Goal: Task Accomplishment & Management: Manage account settings

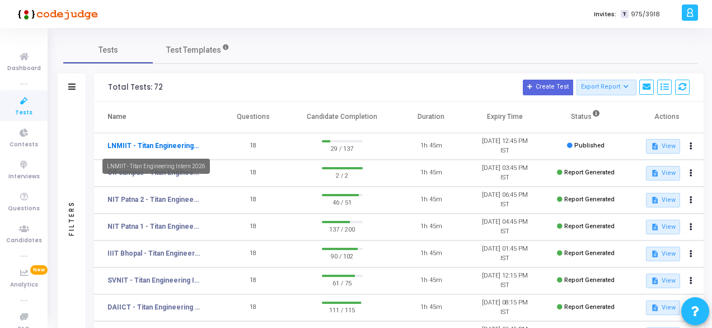
click at [156, 146] on link "LNMIIT - Titan Engineering Intern 2026" at bounding box center [153, 146] width 93 height 10
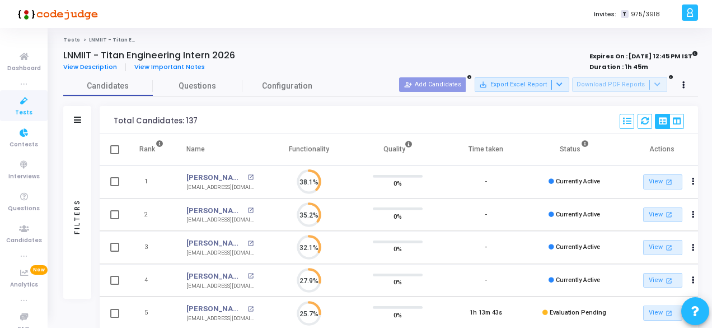
click at [14, 102] on icon at bounding box center [24, 101] width 24 height 14
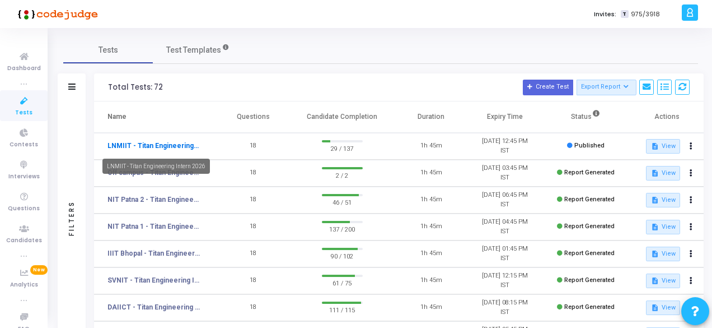
click at [142, 142] on link "LNMIIT - Titan Engineering Intern 2026" at bounding box center [153, 146] width 93 height 10
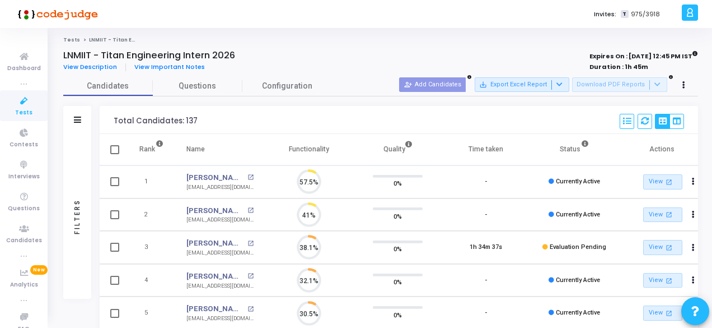
scroll to position [24, 28]
click at [29, 98] on icon at bounding box center [24, 101] width 24 height 14
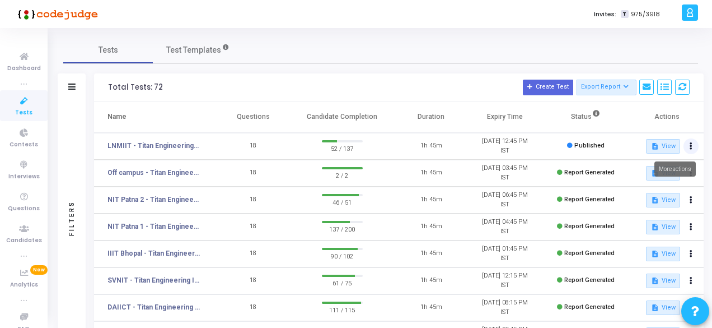
click at [693, 145] on button at bounding box center [692, 146] width 16 height 16
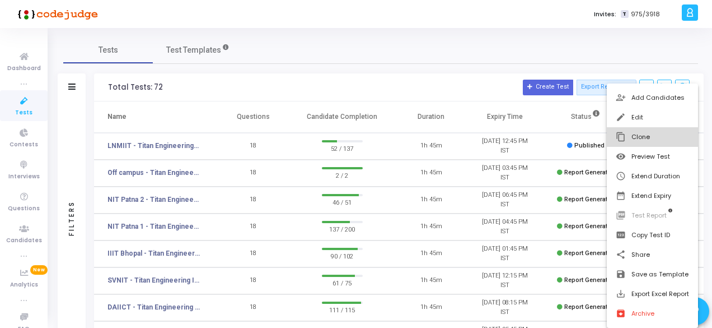
click at [639, 132] on button "content_copy Clone" at bounding box center [652, 137] width 91 height 20
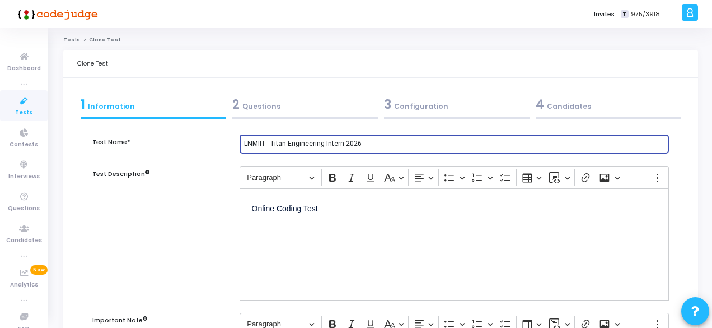
click at [266, 140] on input "LNMIIT - Titan Engineering Intern 2026" at bounding box center [454, 144] width 420 height 8
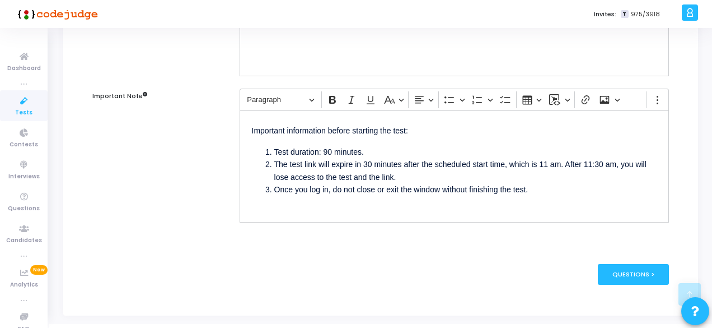
type input "MNIT - Titan Engineering Intern 2026"
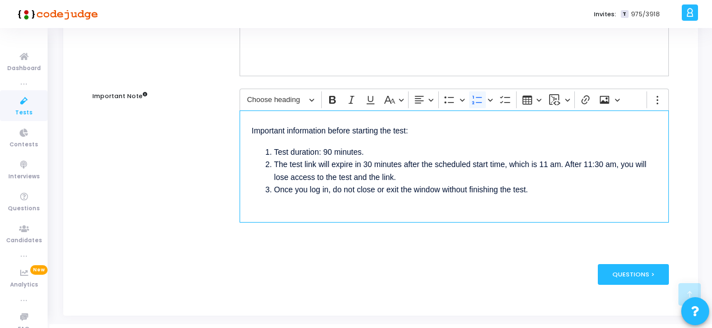
click at [554, 164] on li "The test link will expire in 30 minutes after the scheduled start time, which i…" at bounding box center [465, 170] width 382 height 25
click at [617, 163] on li "The test link will expire in 30 minutes after the scheduled start time, which i…" at bounding box center [465, 170] width 382 height 25
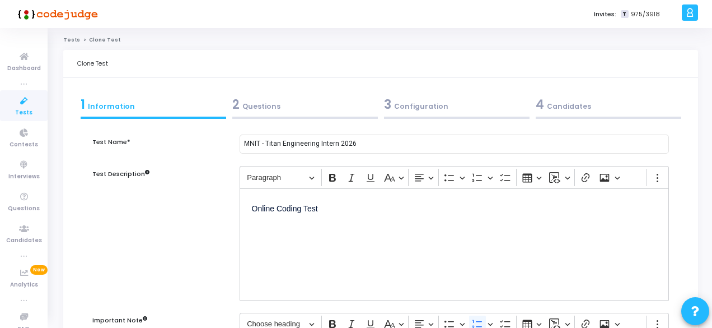
click at [261, 102] on div "2 Questions" at bounding box center [305, 104] width 146 height 18
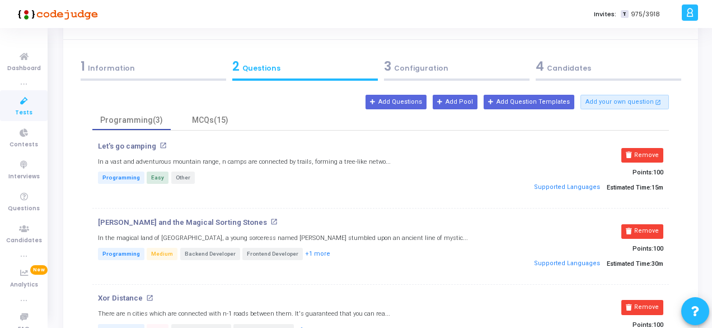
scroll to position [56, 0]
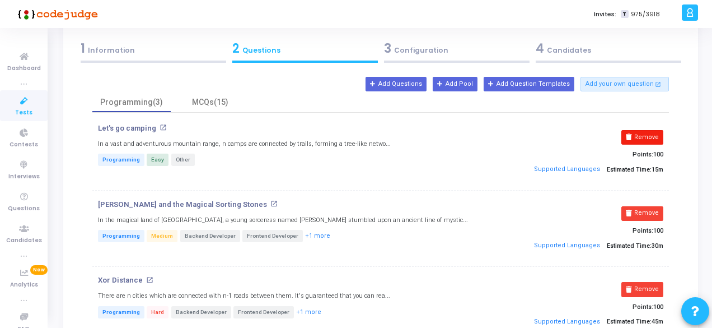
click at [658, 132] on button "Remove" at bounding box center [642, 137] width 42 height 15
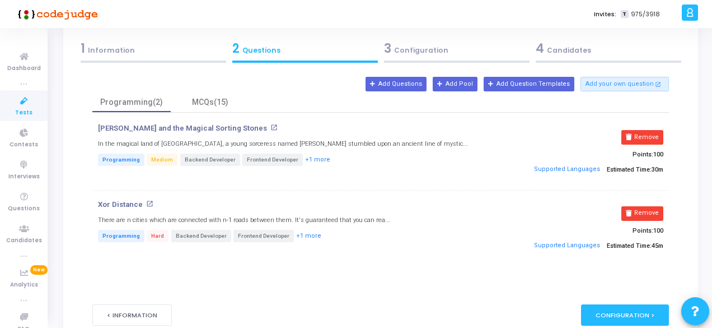
click at [658, 132] on button "Remove" at bounding box center [642, 137] width 42 height 15
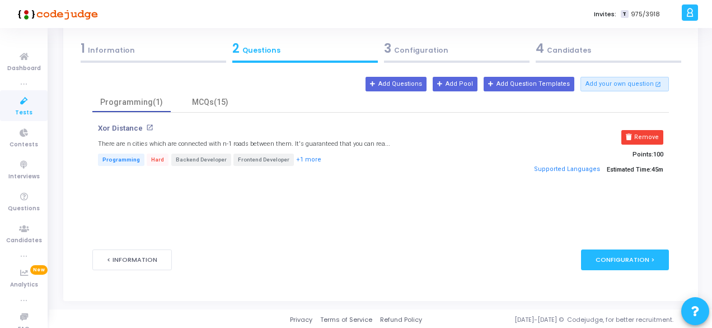
click at [658, 132] on button "Remove" at bounding box center [642, 137] width 42 height 15
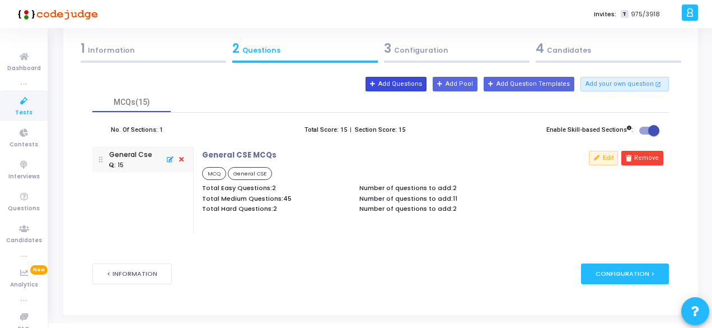
click at [423, 83] on button "Add Questions" at bounding box center [396, 84] width 61 height 15
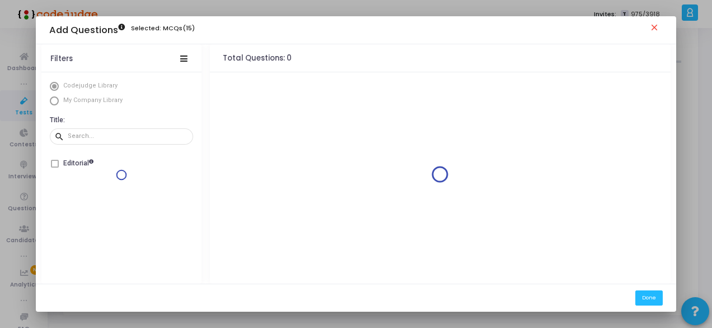
scroll to position [0, 0]
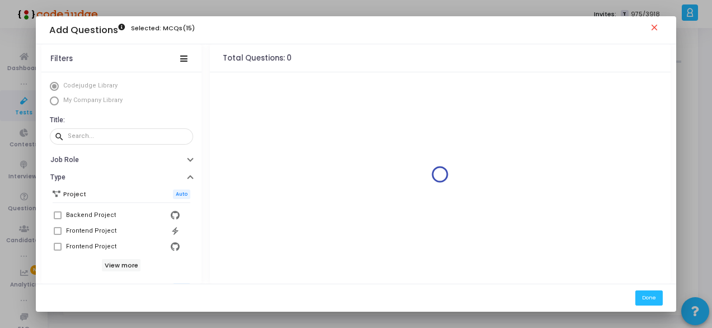
click at [52, 102] on span "Select Library" at bounding box center [54, 100] width 9 height 9
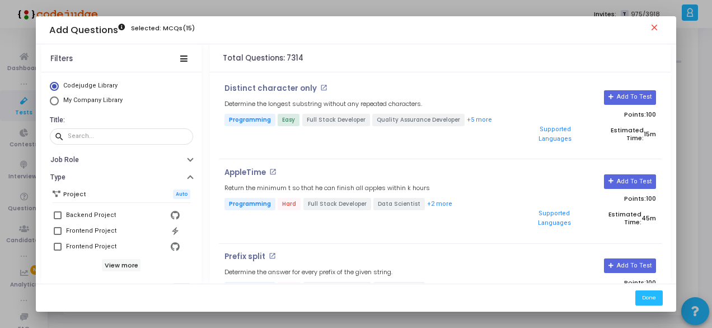
click at [54, 103] on span "Select Library" at bounding box center [54, 100] width 9 height 9
click at [54, 103] on input "My Company Library" at bounding box center [54, 100] width 9 height 9
radio input "true"
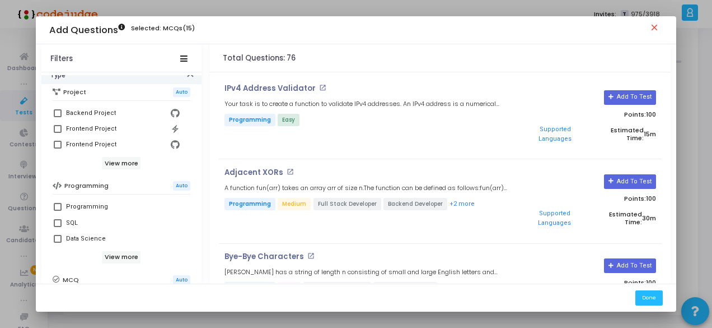
scroll to position [168, 0]
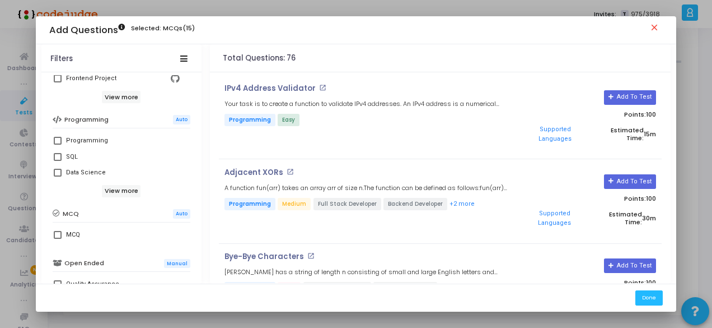
click at [58, 138] on span at bounding box center [58, 141] width 8 height 8
click at [58, 144] on input "Programming" at bounding box center [57, 144] width 1 height 1
checkbox input "true"
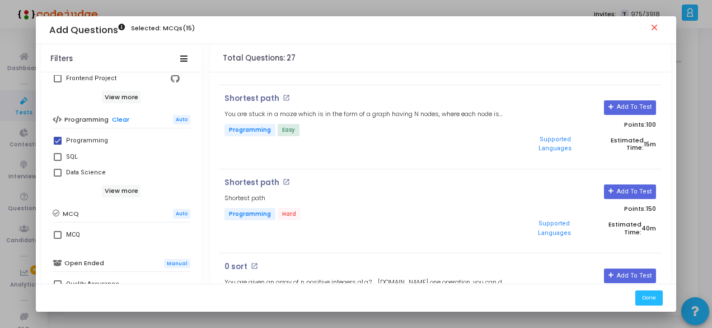
scroll to position [872, 0]
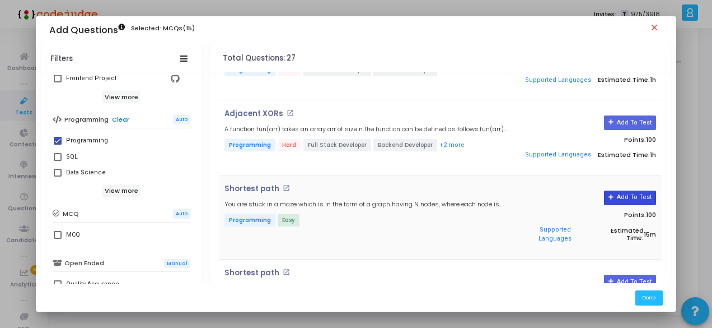
click at [616, 190] on button "Add To Test" at bounding box center [630, 197] width 52 height 15
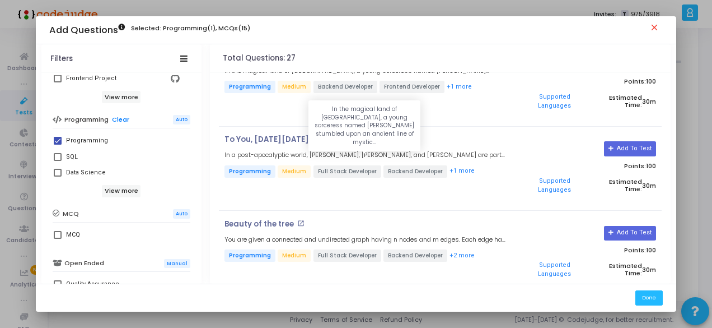
scroll to position [368, 0]
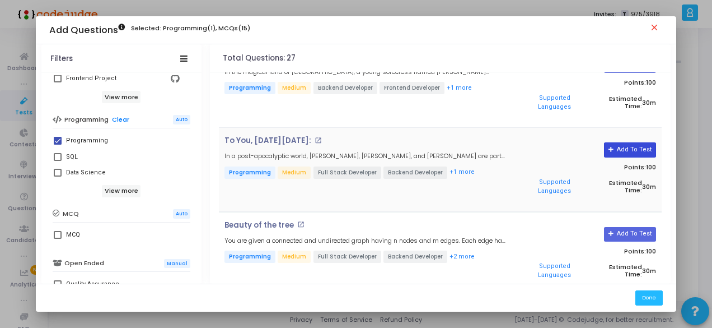
click at [612, 147] on icon at bounding box center [612, 150] width 6 height 6
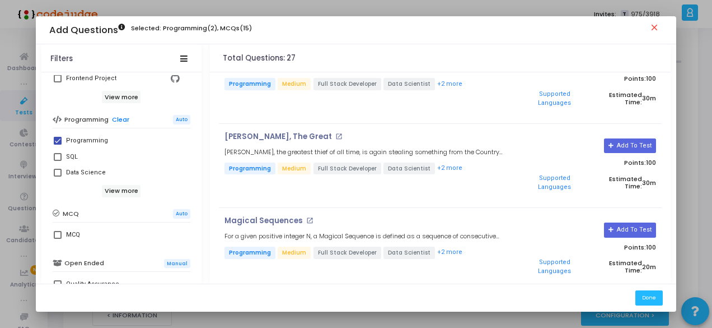
scroll to position [1456, 0]
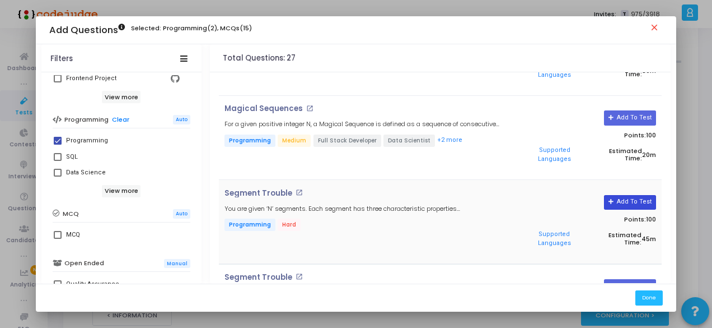
click at [626, 195] on button "Add To Test" at bounding box center [630, 202] width 52 height 15
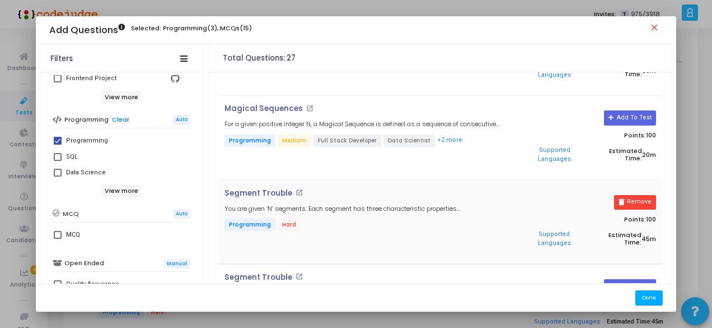
click at [646, 294] on button "Done" at bounding box center [648, 297] width 27 height 15
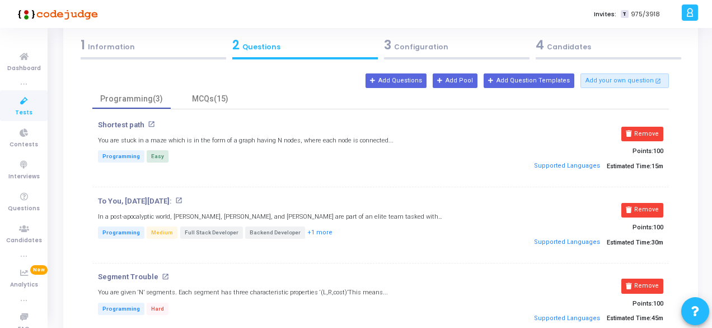
scroll to position [0, 0]
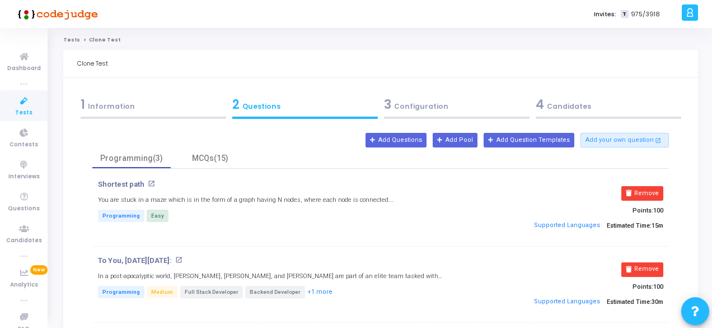
click at [420, 101] on div "3 Configuration" at bounding box center [457, 104] width 146 height 18
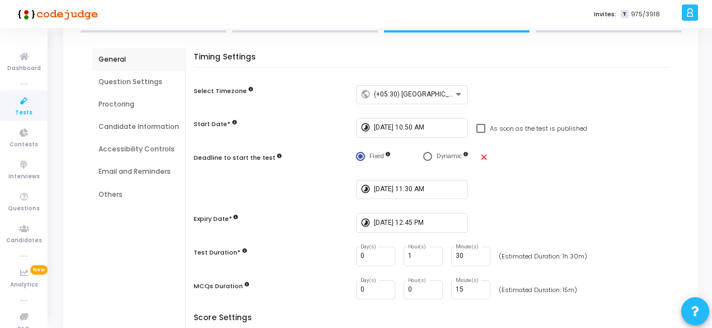
scroll to position [112, 0]
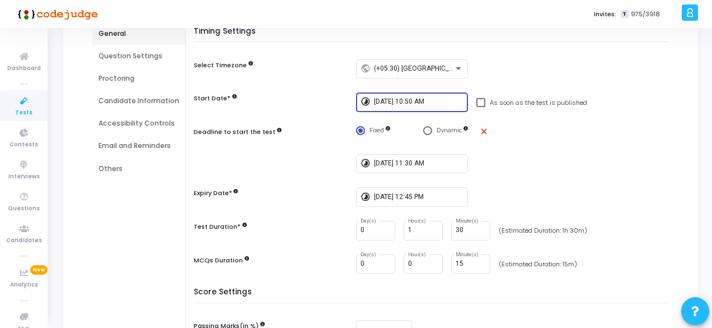
click at [397, 102] on input "9/30/2025, 10:50 AM" at bounding box center [419, 102] width 90 height 8
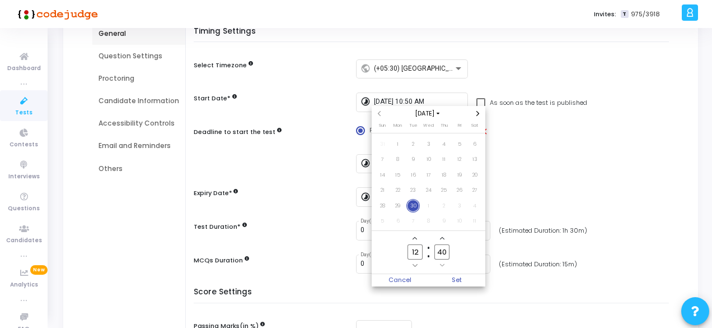
click at [420, 252] on input "12" at bounding box center [415, 251] width 15 height 15
type input "1"
type input "15"
drag, startPoint x: 446, startPoint y: 251, endPoint x: 455, endPoint y: 279, distance: 28.9
click at [446, 251] on input "40" at bounding box center [441, 251] width 15 height 15
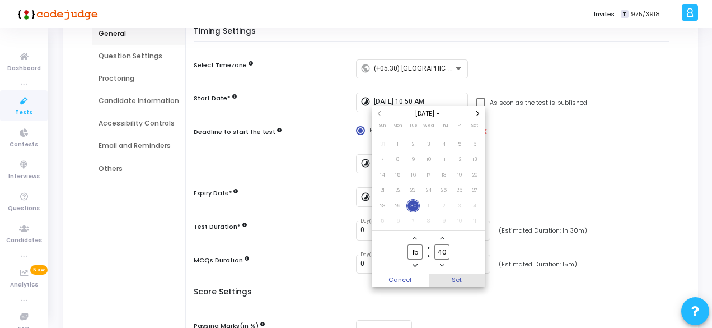
type input "4"
type input "50"
click at [469, 277] on span "Set" at bounding box center [457, 280] width 57 height 12
type input "9/30/2025, 3:50 PM"
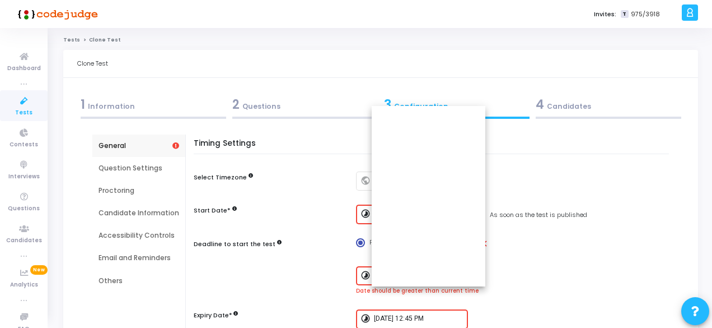
scroll to position [112, 0]
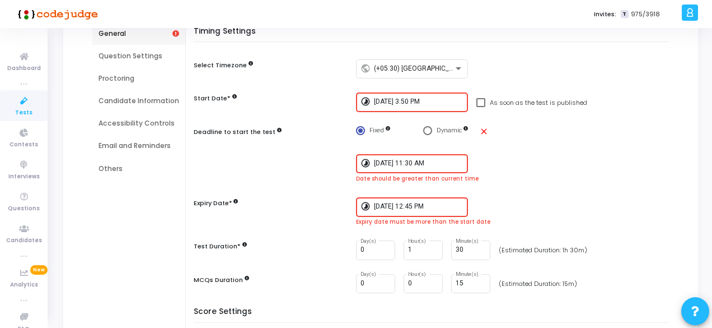
click at [413, 160] on input "9/30/2025, 11:30 AM" at bounding box center [419, 164] width 90 height 8
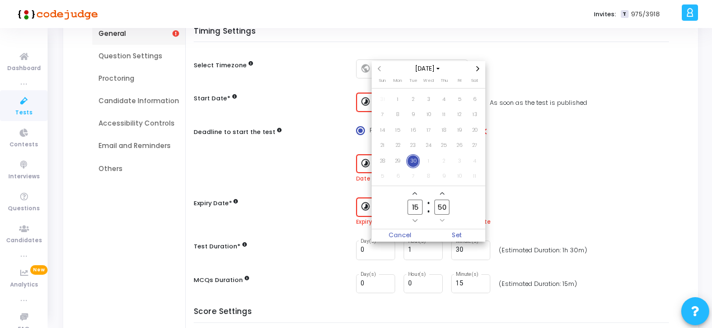
click at [514, 154] on div at bounding box center [356, 164] width 712 height 328
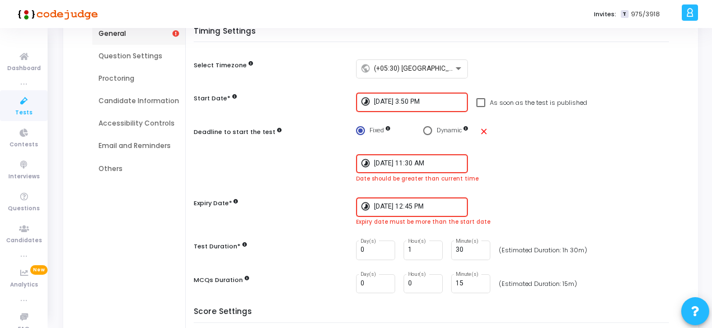
click at [423, 105] on input "9/30/2025, 3:50 PM" at bounding box center [419, 102] width 90 height 8
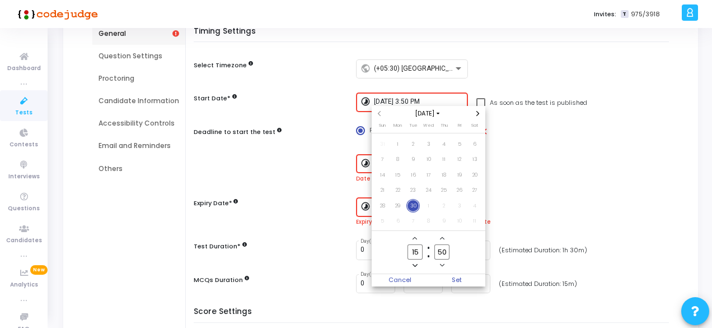
click at [420, 256] on input "15" at bounding box center [415, 251] width 15 height 15
type input "16"
click at [448, 254] on input "50" at bounding box center [441, 251] width 15 height 15
type input "5"
type input "20"
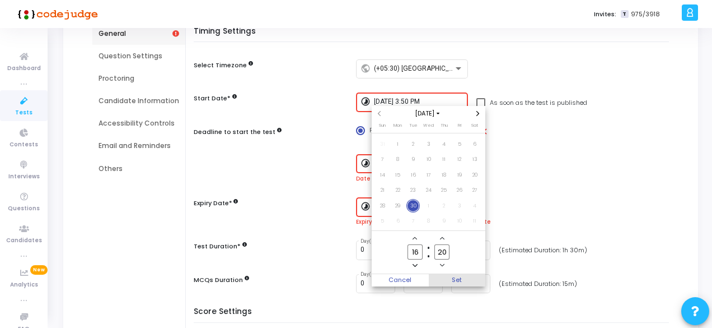
click at [462, 282] on span "Set" at bounding box center [457, 280] width 57 height 12
type input "9/30/2025, 4:20 PM"
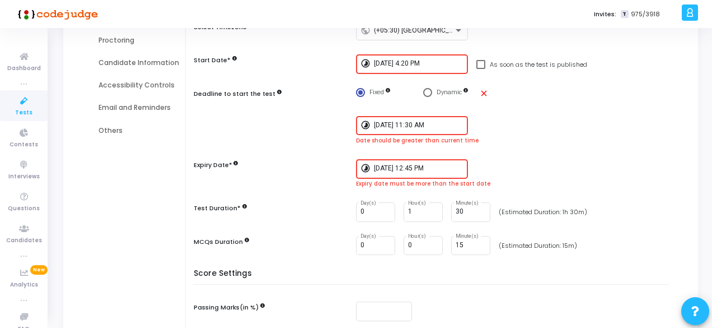
scroll to position [168, 0]
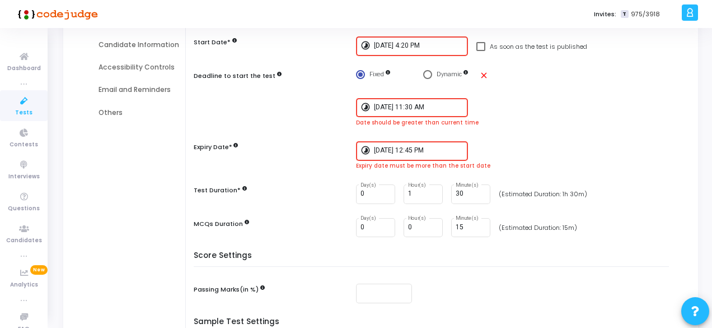
click at [389, 109] on input "9/30/2025, 11:30 AM" at bounding box center [419, 108] width 90 height 8
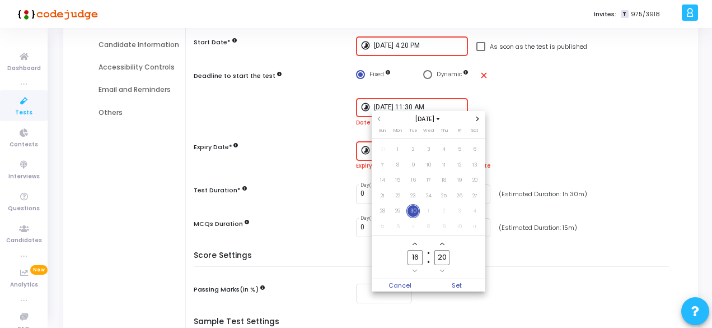
scroll to position [0, 0]
click at [420, 256] on input "16" at bounding box center [415, 257] width 15 height 15
type input "17"
click at [447, 258] on input "20" at bounding box center [441, 257] width 15 height 15
type input "2"
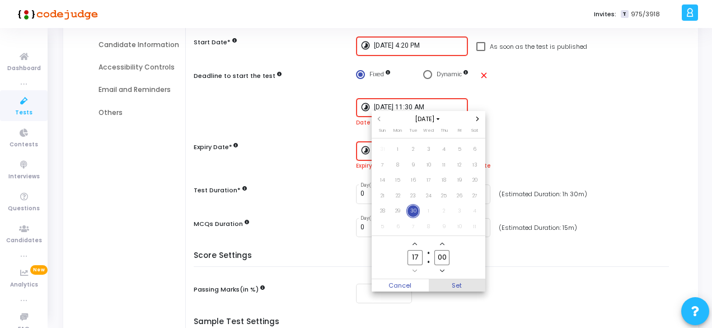
type input "00"
click at [460, 285] on span "Set" at bounding box center [457, 285] width 57 height 12
type input "9/30/2025, 5:00 PM"
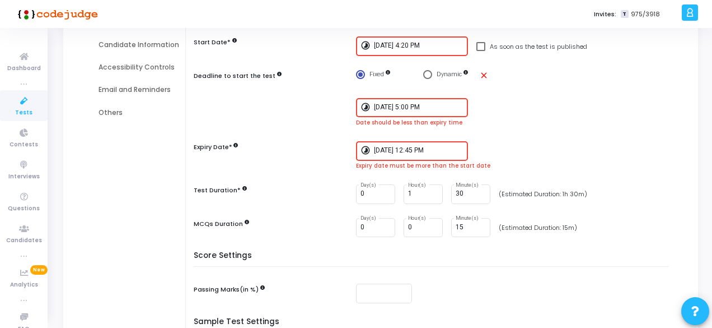
click at [433, 151] on input "9/30/2025, 12:45 PM" at bounding box center [419, 151] width 90 height 8
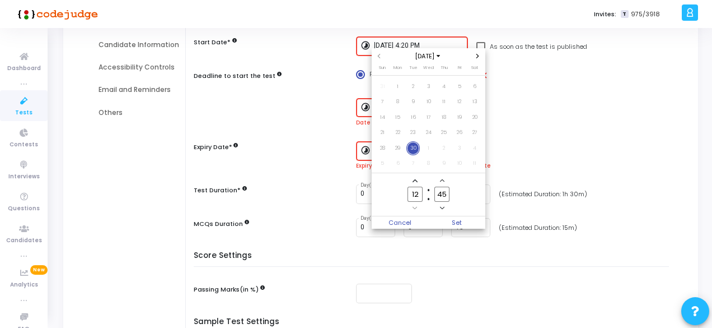
scroll to position [0, 0]
click at [422, 192] on input "12" at bounding box center [415, 193] width 15 height 15
type input "1"
type input "40"
type input "18"
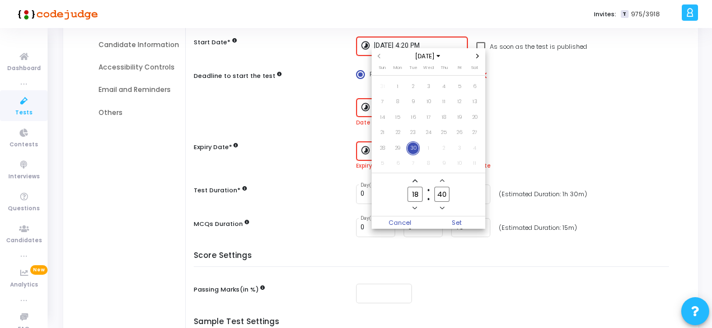
click at [446, 194] on input "40" at bounding box center [441, 193] width 15 height 15
type input "4"
type input "15"
click at [458, 221] on span "Set" at bounding box center [457, 222] width 57 height 12
type input "9/30/2025, 6:15 PM"
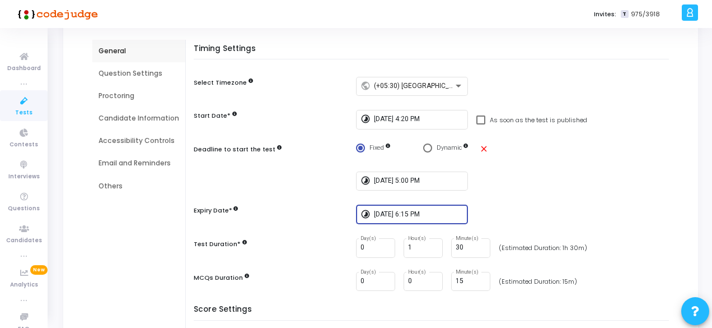
scroll to position [83, 0]
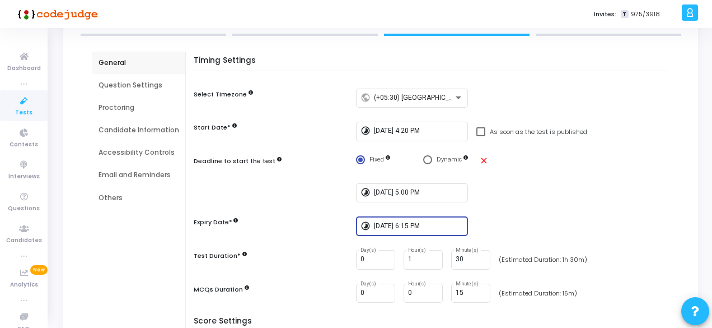
click at [119, 105] on div "Proctoring" at bounding box center [139, 107] width 81 height 10
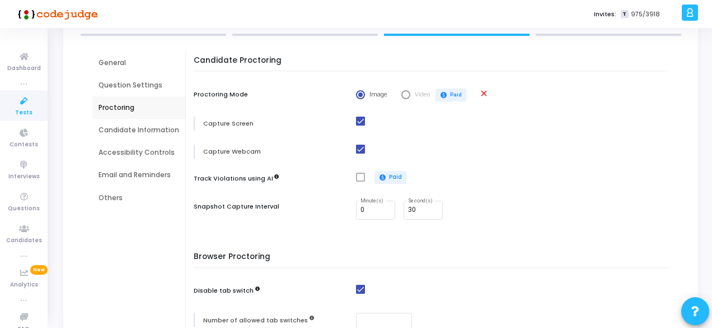
click at [112, 132] on div "Candidate Information" at bounding box center [139, 130] width 81 height 10
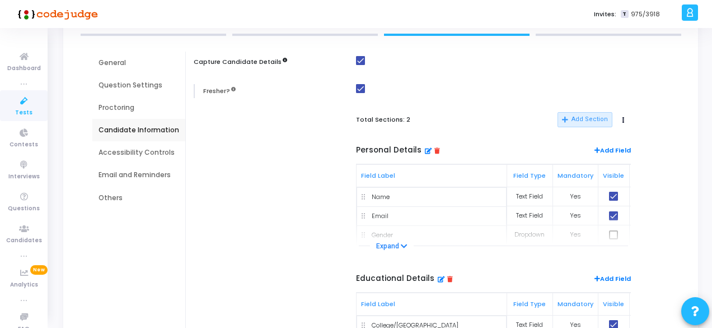
click at [116, 114] on div "Proctoring" at bounding box center [138, 107] width 93 height 22
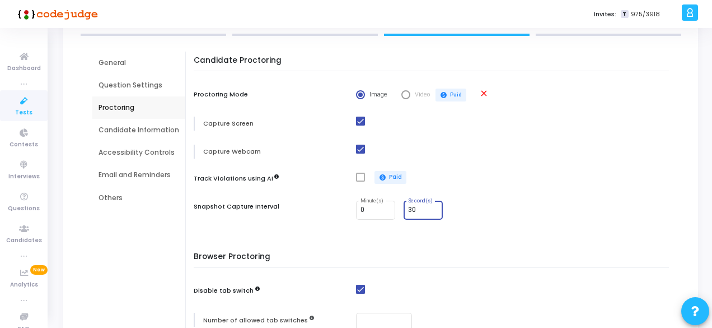
click at [410, 212] on input "30" at bounding box center [423, 210] width 30 height 8
click at [423, 232] on div "Candidate Proctoring Proctoring Mode Image Video paid Paid close Capture Screen…" at bounding box center [434, 145] width 470 height 178
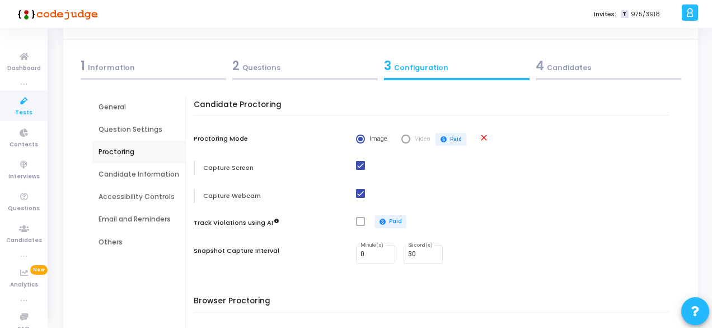
scroll to position [0, 0]
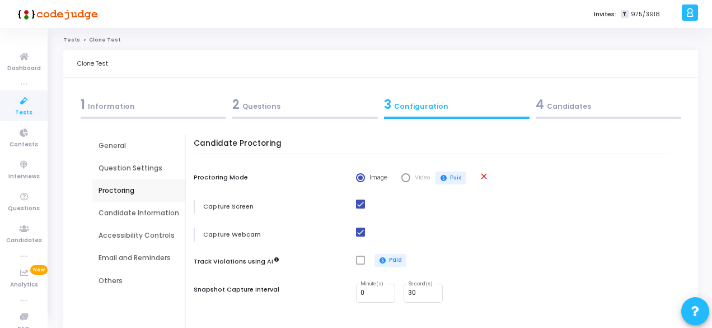
click at [577, 109] on div "4 Candidates" at bounding box center [609, 104] width 146 height 18
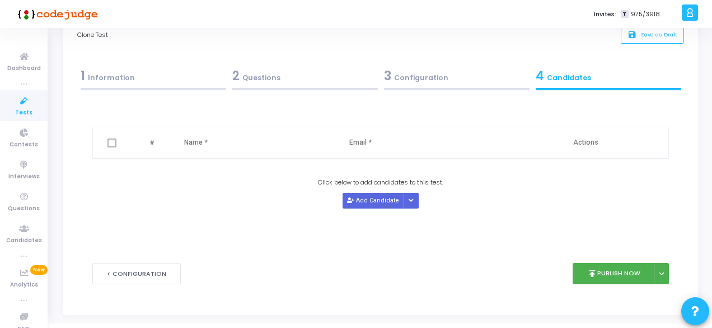
scroll to position [44, 0]
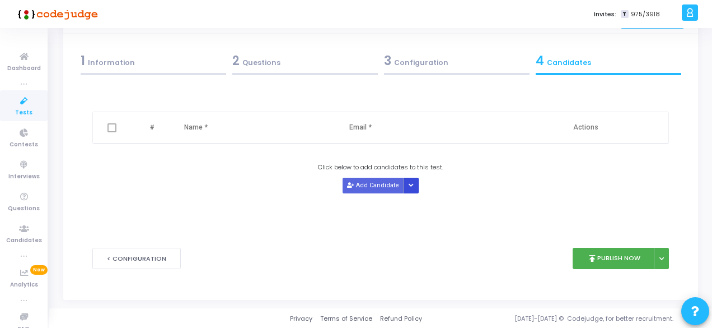
click at [409, 183] on icon "Button group with nested dropdown" at bounding box center [411, 186] width 5 height 6
click at [414, 203] on icon at bounding box center [413, 206] width 9 height 6
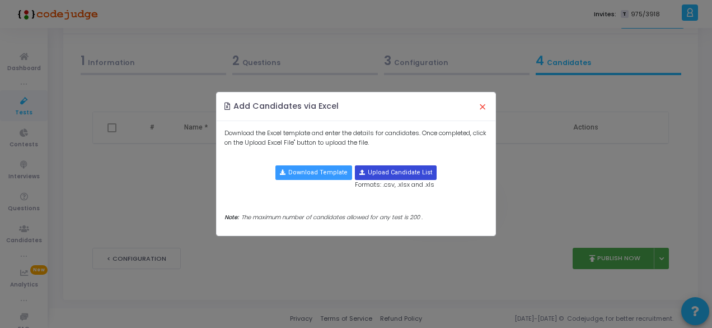
click at [390, 173] on input "file" at bounding box center [395, 172] width 81 height 13
type input "C:\fakepath\MNIT Jaipur.xlsx"
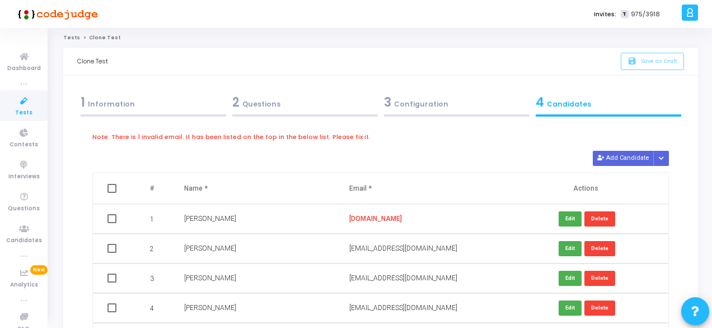
scroll to position [0, 0]
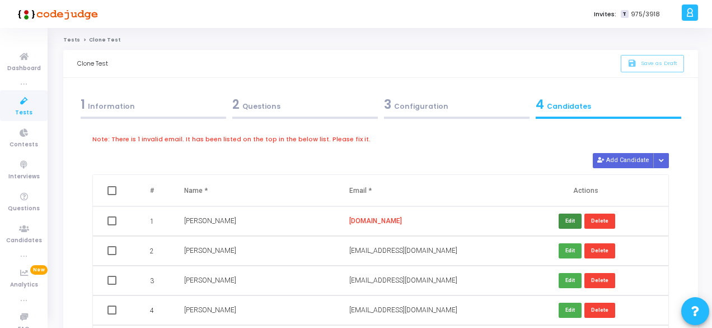
click at [559, 216] on button "Edit" at bounding box center [570, 220] width 23 height 15
click at [417, 222] on input "tanishachoudhary2003tcgmail.com" at bounding box center [398, 221] width 99 height 18
type input "tanishachoudhary2003tc@gmail.com"
click at [563, 224] on button "Save" at bounding box center [568, 220] width 27 height 15
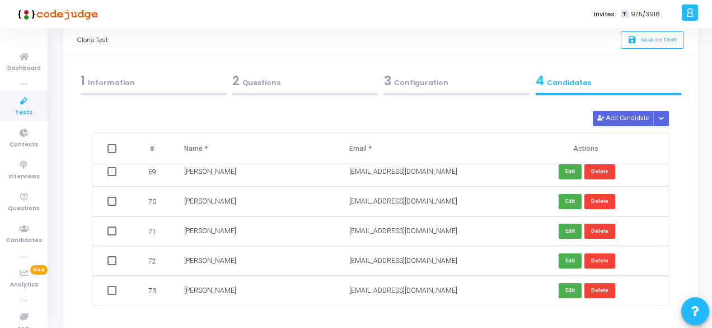
scroll to position [111, 0]
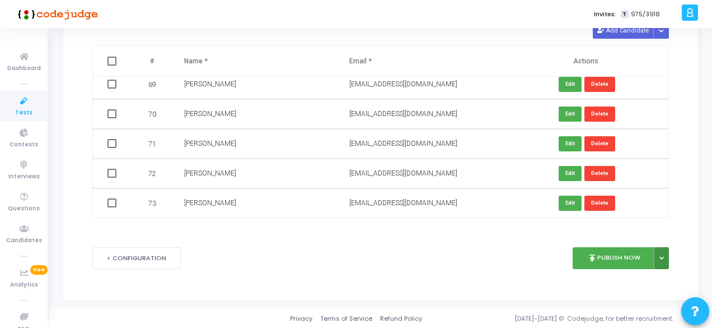
click at [665, 255] on button at bounding box center [661, 258] width 15 height 22
click at [637, 283] on button "Publish Later" at bounding box center [625, 283] width 86 height 18
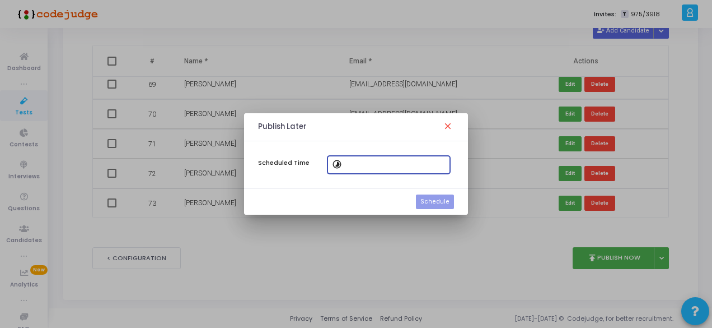
click at [338, 166] on mat-icon "timelapse" at bounding box center [338, 164] width 13 height 13
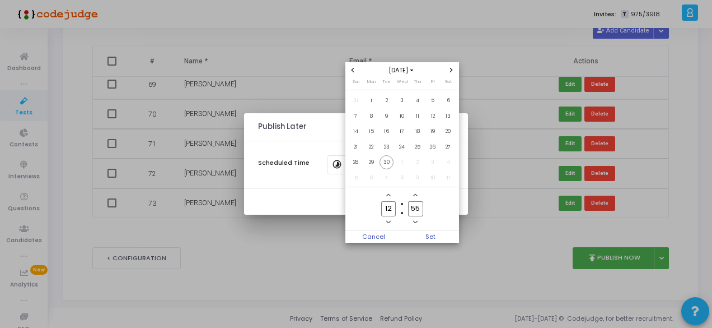
click at [393, 211] on input "12" at bounding box center [388, 208] width 15 height 15
type input "1"
type input "16"
drag, startPoint x: 419, startPoint y: 209, endPoint x: 423, endPoint y: 221, distance: 12.4
click at [419, 210] on input "55" at bounding box center [415, 208] width 15 height 15
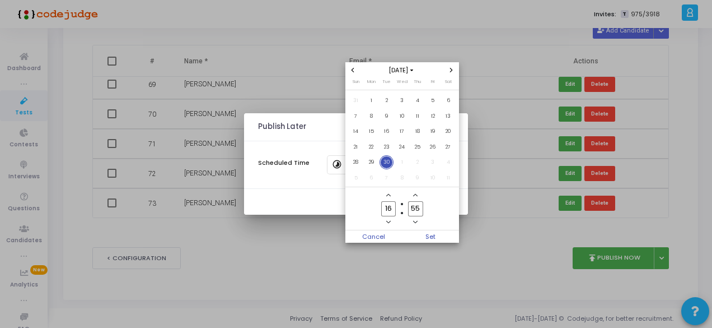
type input "5"
type input "20"
click at [432, 241] on span "Set" at bounding box center [430, 236] width 57 height 12
type input "9/30/2025, 4:20 PM"
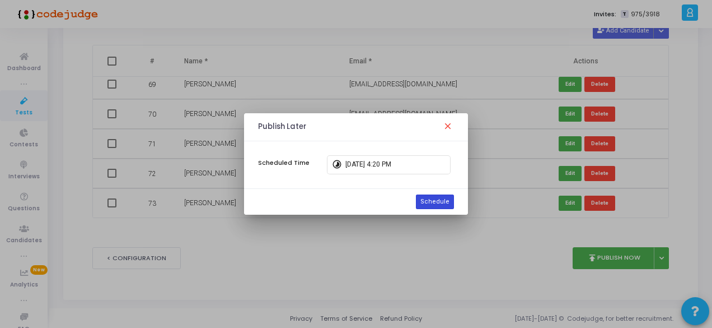
click at [436, 203] on button "Schedule" at bounding box center [435, 201] width 38 height 15
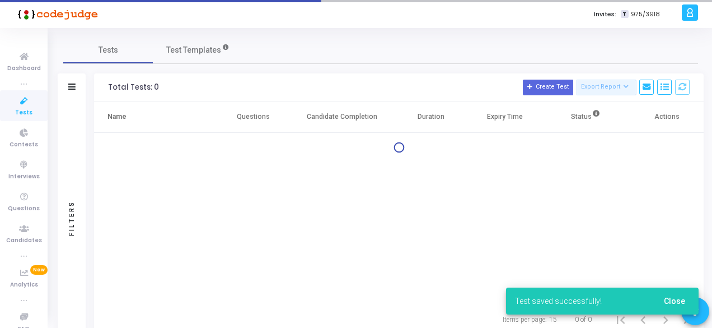
scroll to position [36, 0]
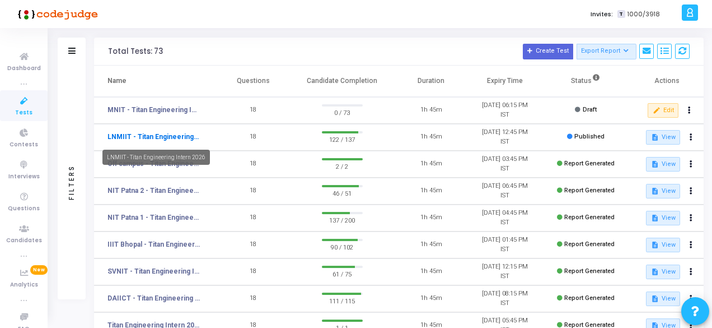
click at [140, 135] on link "LNMIIT - Titan Engineering Intern 2026" at bounding box center [153, 137] width 93 height 10
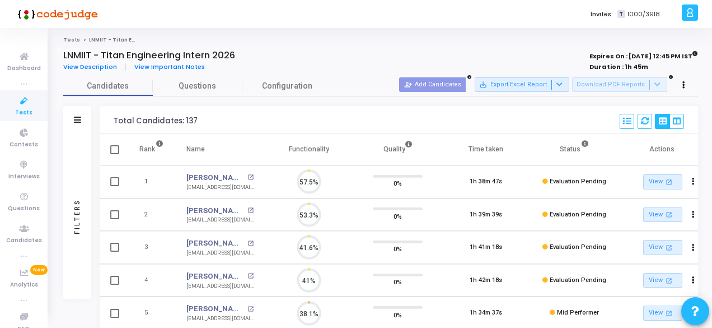
scroll to position [24, 28]
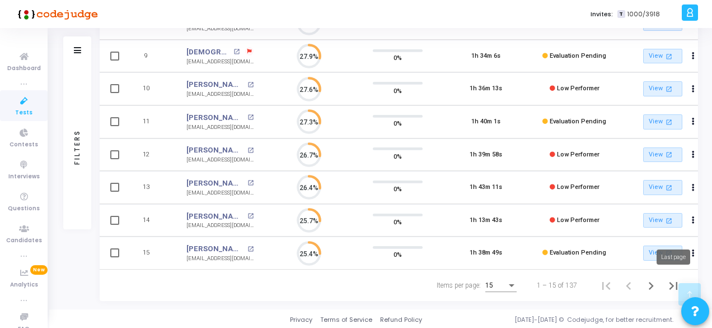
click at [671, 285] on icon "Last page" at bounding box center [673, 286] width 8 height 8
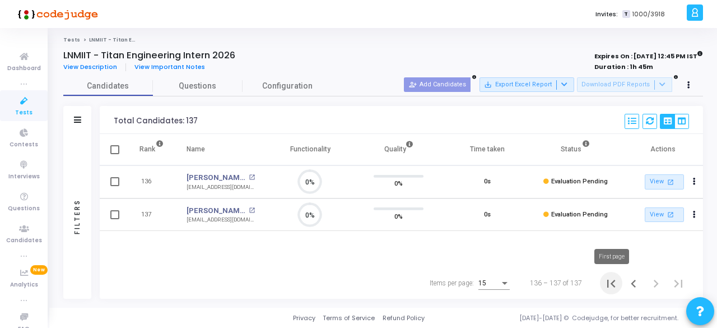
click at [608, 288] on icon "First page" at bounding box center [611, 283] width 16 height 16
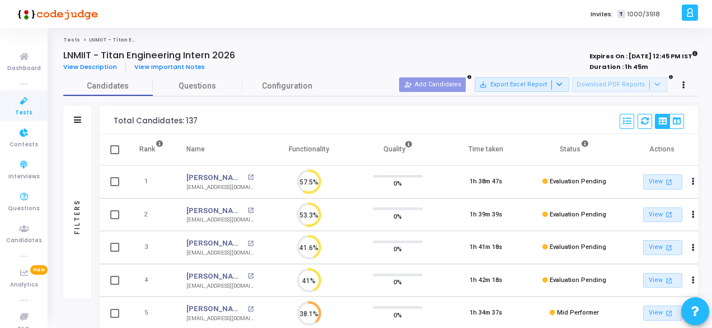
click at [13, 109] on link "Tests" at bounding box center [24, 105] width 48 height 31
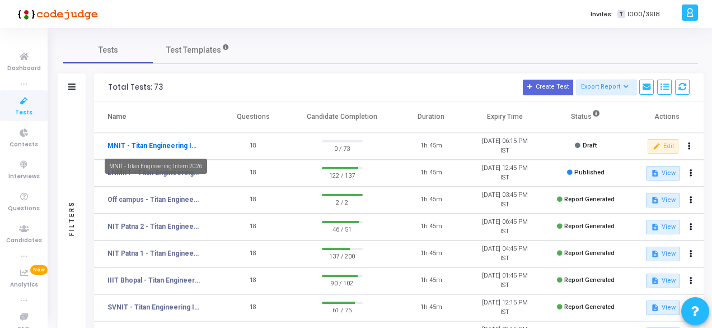
click at [150, 147] on link "MNIT - Titan Engineering Intern 2026" at bounding box center [153, 146] width 93 height 10
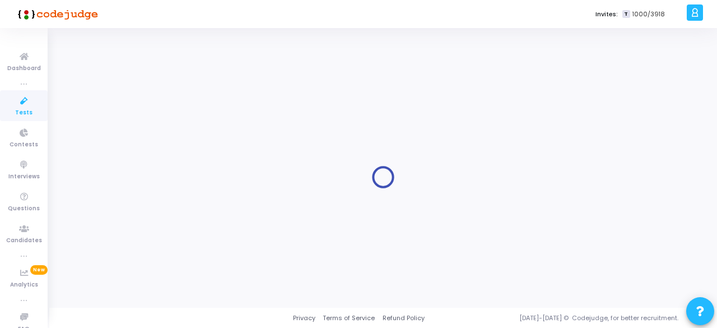
type input "MNIT - Titan Engineering Intern 2026"
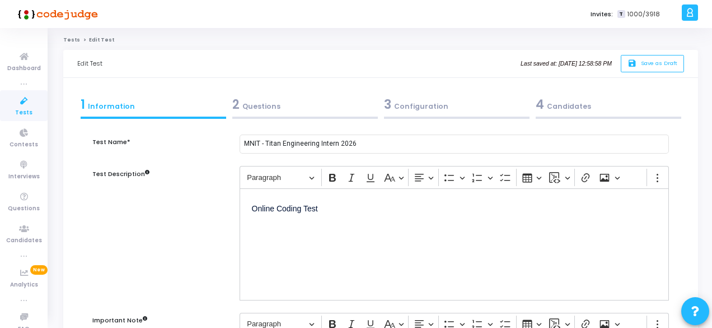
click at [21, 107] on icon at bounding box center [24, 101] width 24 height 14
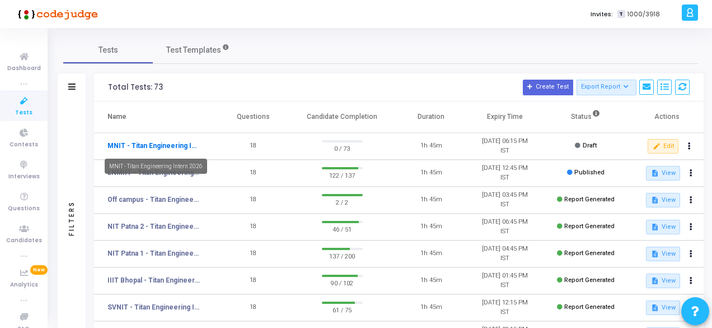
click at [168, 143] on link "MNIT - Titan Engineering Intern 2026" at bounding box center [153, 146] width 93 height 10
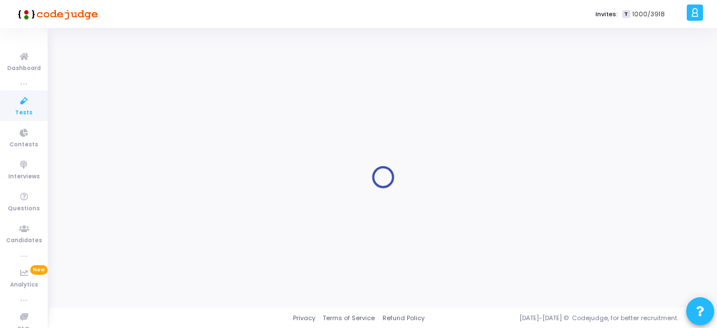
type input "MNIT - Titan Engineering Intern 2026"
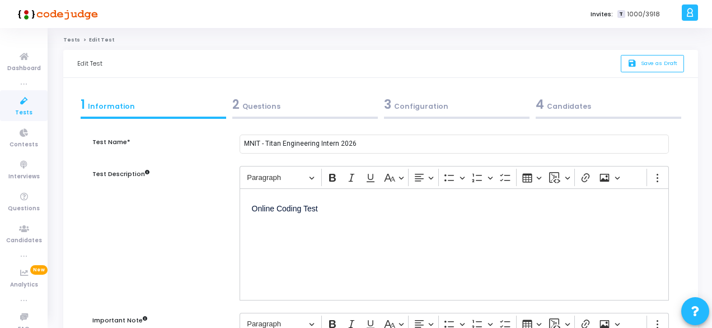
click at [564, 101] on div "4 Candidates" at bounding box center [609, 104] width 146 height 18
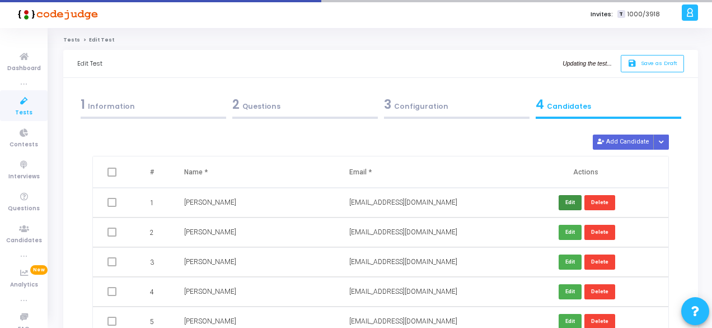
click at [565, 203] on button "Edit" at bounding box center [570, 202] width 23 height 15
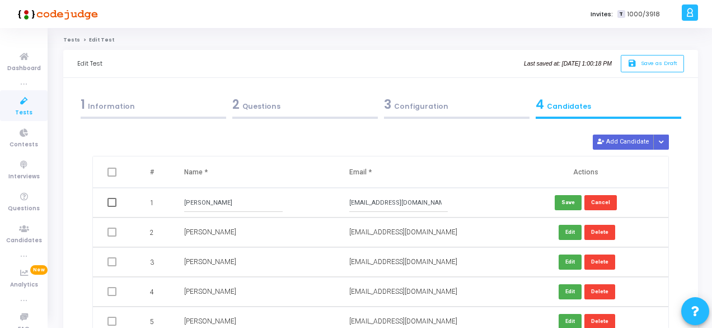
scroll to position [0, 11]
drag, startPoint x: 348, startPoint y: 201, endPoint x: 447, endPoint y: 200, distance: 99.1
click at [447, 200] on div "tanishachoudhary2003tc@gmail.com" at bounding box center [419, 202] width 141 height 18
paste input "2022uce1110@mnit.ac.in"
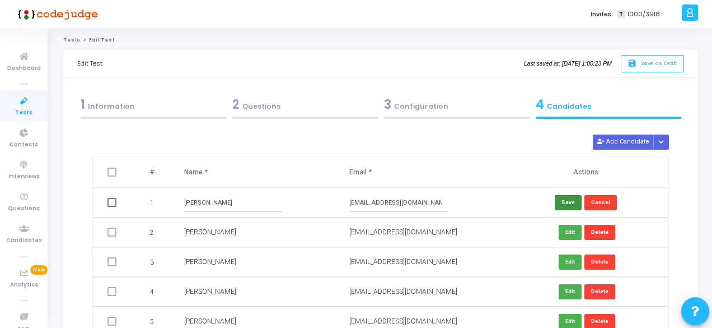
type input "2022uce1110@mnit.ac.in"
click at [558, 198] on button "Save" at bounding box center [568, 202] width 27 height 15
click at [639, 68] on button "save Save as Draft" at bounding box center [652, 63] width 63 height 17
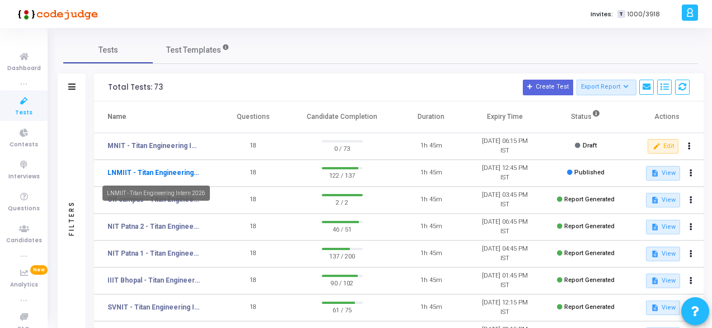
click at [161, 171] on link "LNMIIT - Titan Engineering Intern 2026" at bounding box center [153, 172] width 93 height 10
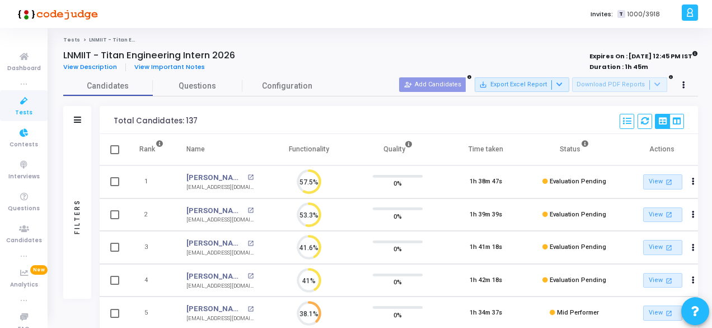
click at [27, 109] on span "Tests" at bounding box center [23, 113] width 17 height 10
